Goal: Navigation & Orientation: Understand site structure

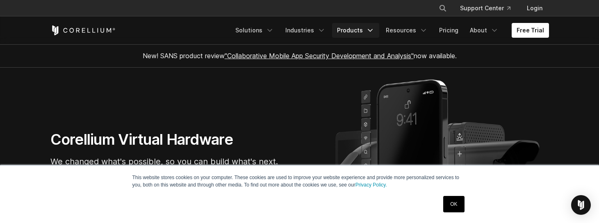
click at [346, 31] on link "Products" at bounding box center [355, 30] width 47 height 15
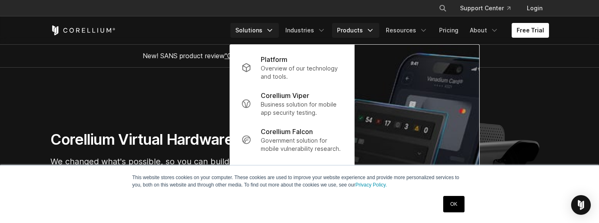
click at [261, 29] on link "Solutions" at bounding box center [254, 30] width 48 height 15
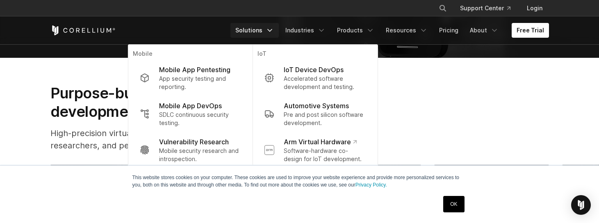
scroll to position [208, 0]
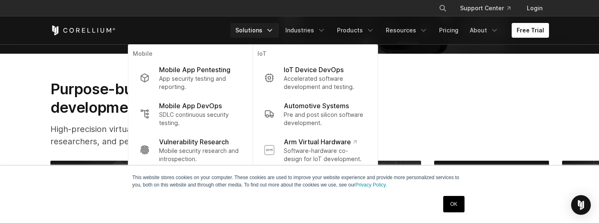
click at [93, 118] on div "Purpose-built solutions for research, development, and testing. High-precision …" at bounding box center [190, 117] width 296 height 74
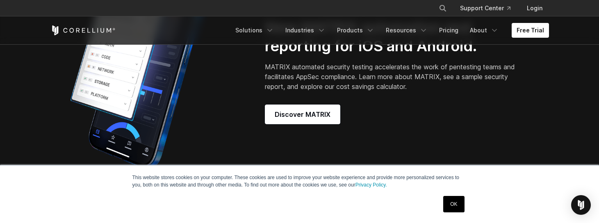
scroll to position [669, 0]
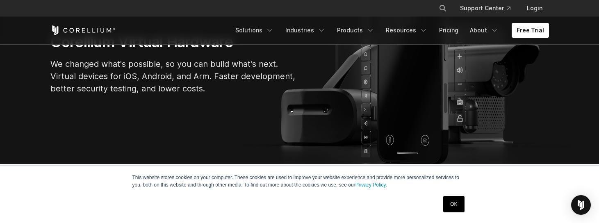
scroll to position [100, 0]
